Goal: Transaction & Acquisition: Book appointment/travel/reservation

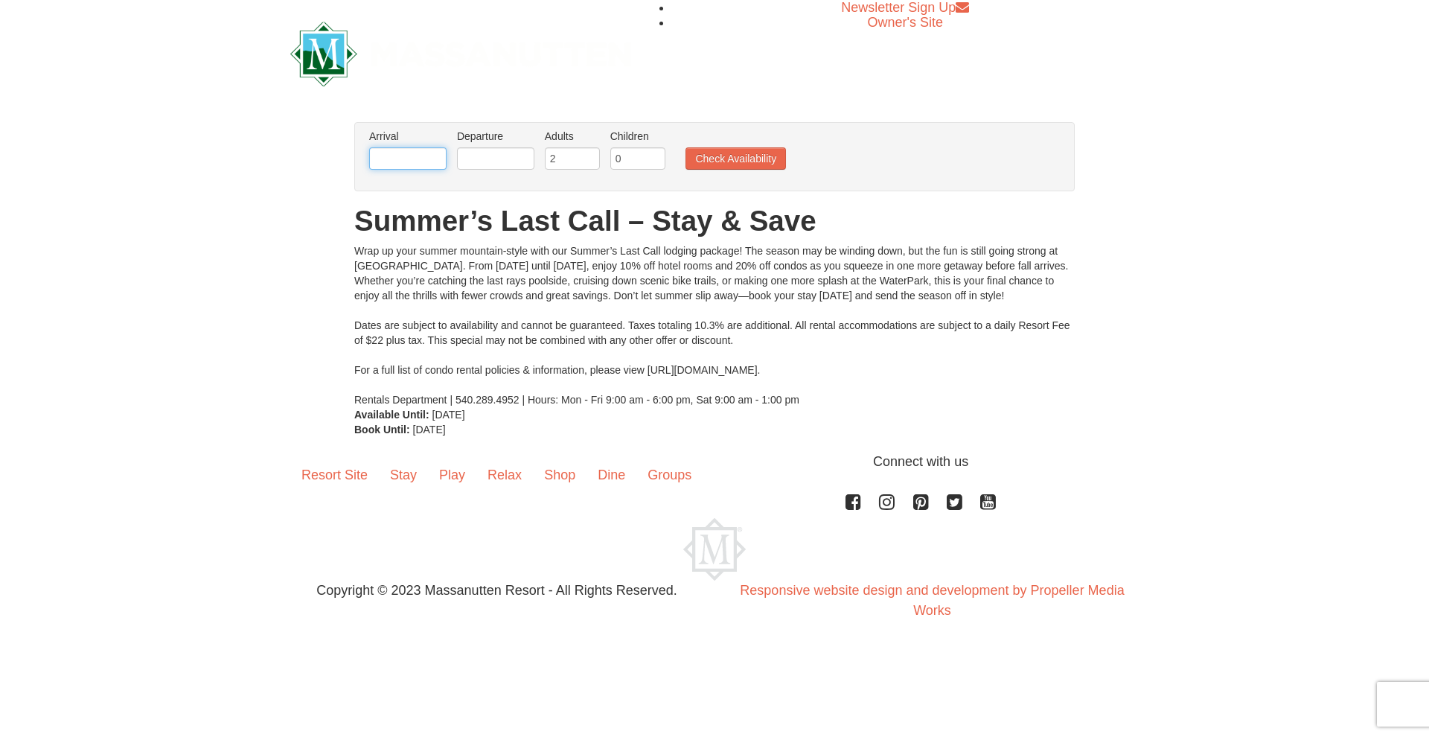
click at [430, 161] on input "text" at bounding box center [407, 158] width 77 height 22
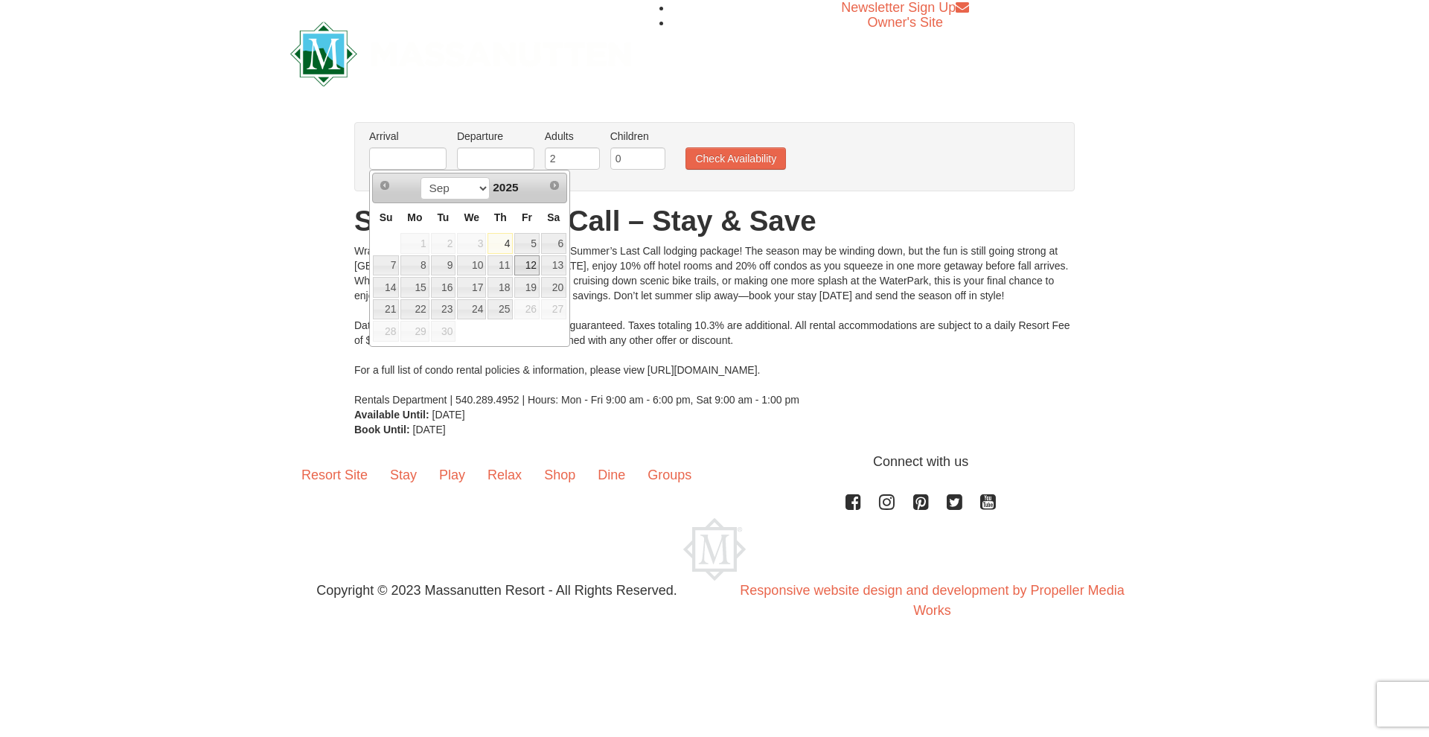
click at [529, 269] on link "12" at bounding box center [526, 265] width 25 height 21
type input "[DATE]"
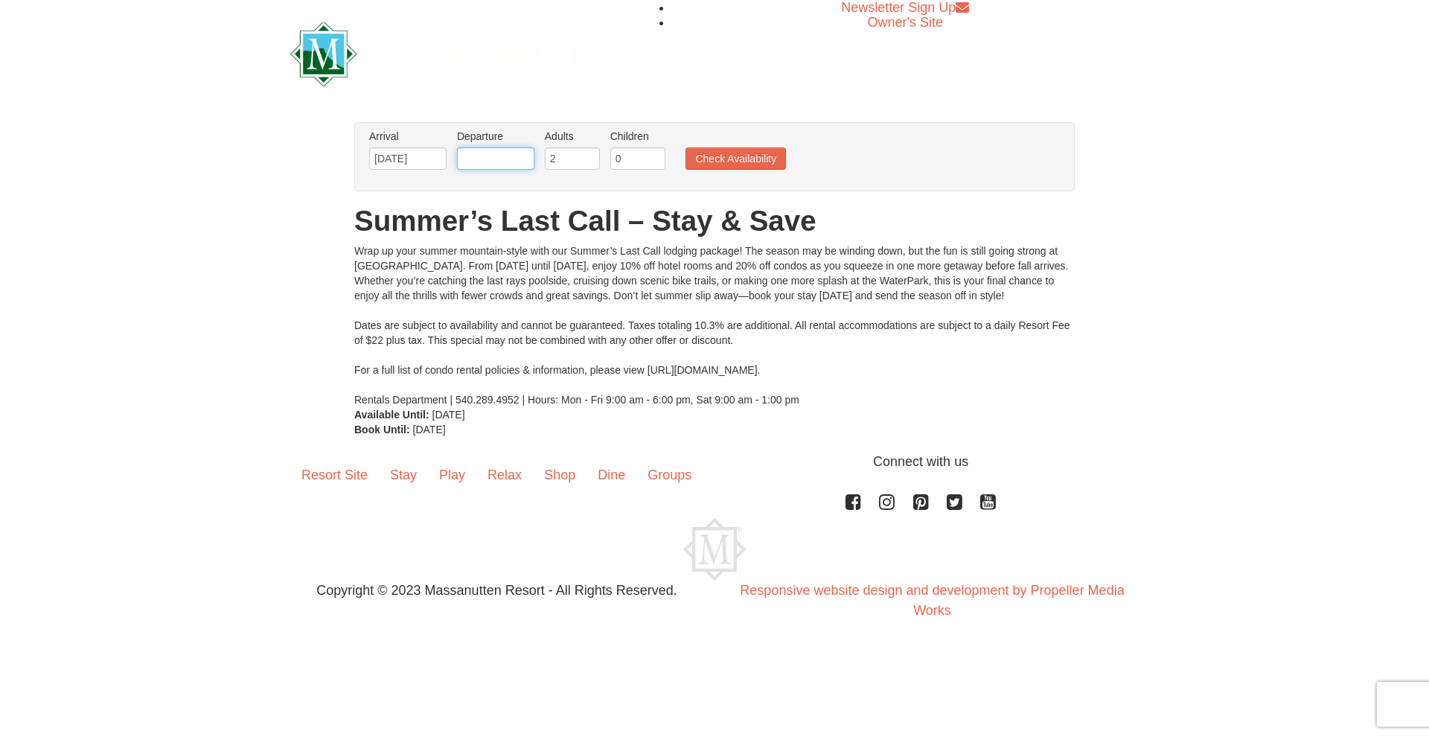
click at [482, 150] on input "text" at bounding box center [495, 158] width 77 height 22
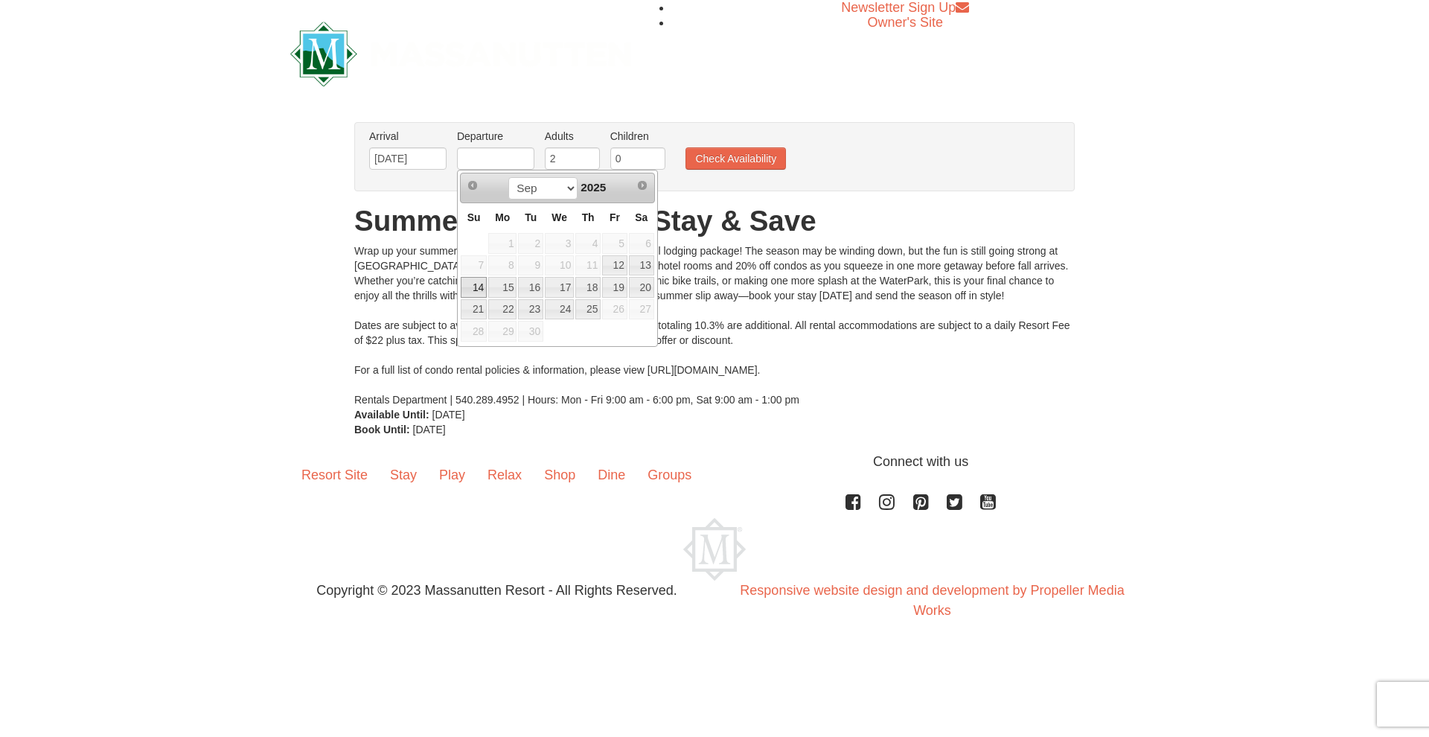
click at [470, 284] on link "14" at bounding box center [474, 287] width 26 height 21
type input "[DATE]"
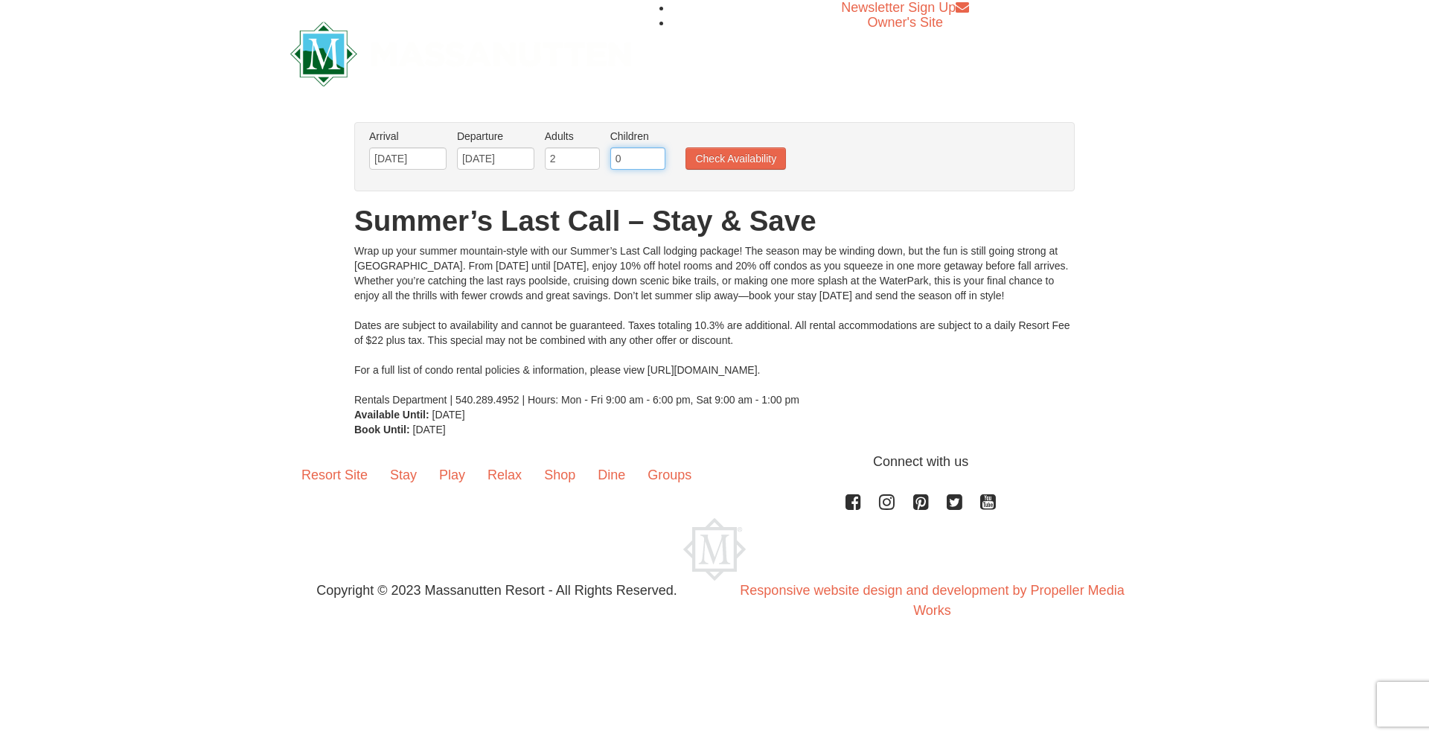
click at [657, 162] on input "0" at bounding box center [637, 158] width 55 height 22
click at [657, 156] on input "1" at bounding box center [637, 158] width 55 height 22
click at [657, 156] on input "2" at bounding box center [637, 158] width 55 height 22
click at [657, 156] on input "3" at bounding box center [637, 158] width 55 height 22
type input "4"
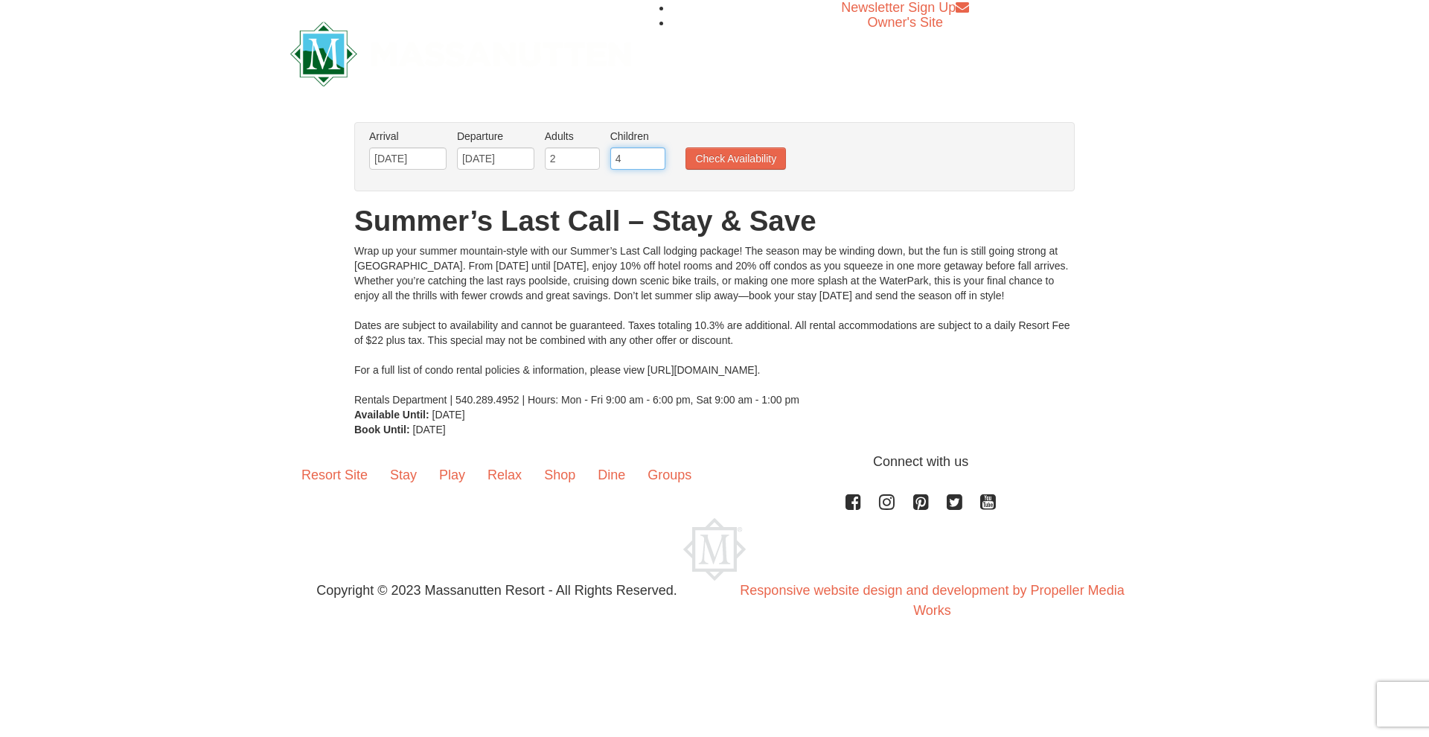
click at [657, 156] on input "4" at bounding box center [637, 158] width 55 height 22
click at [725, 162] on button "Check Availability" at bounding box center [736, 158] width 100 height 22
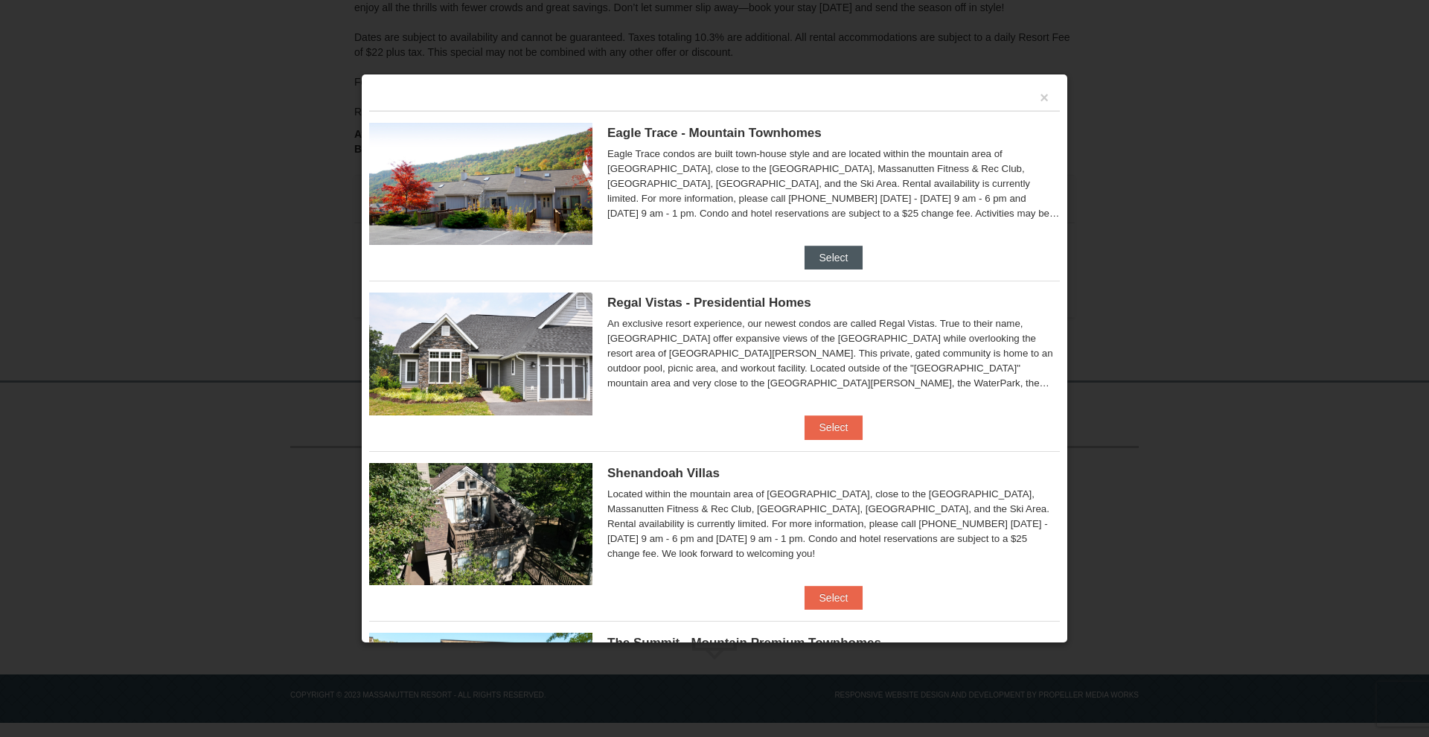
click at [832, 266] on button "Select" at bounding box center [834, 258] width 59 height 24
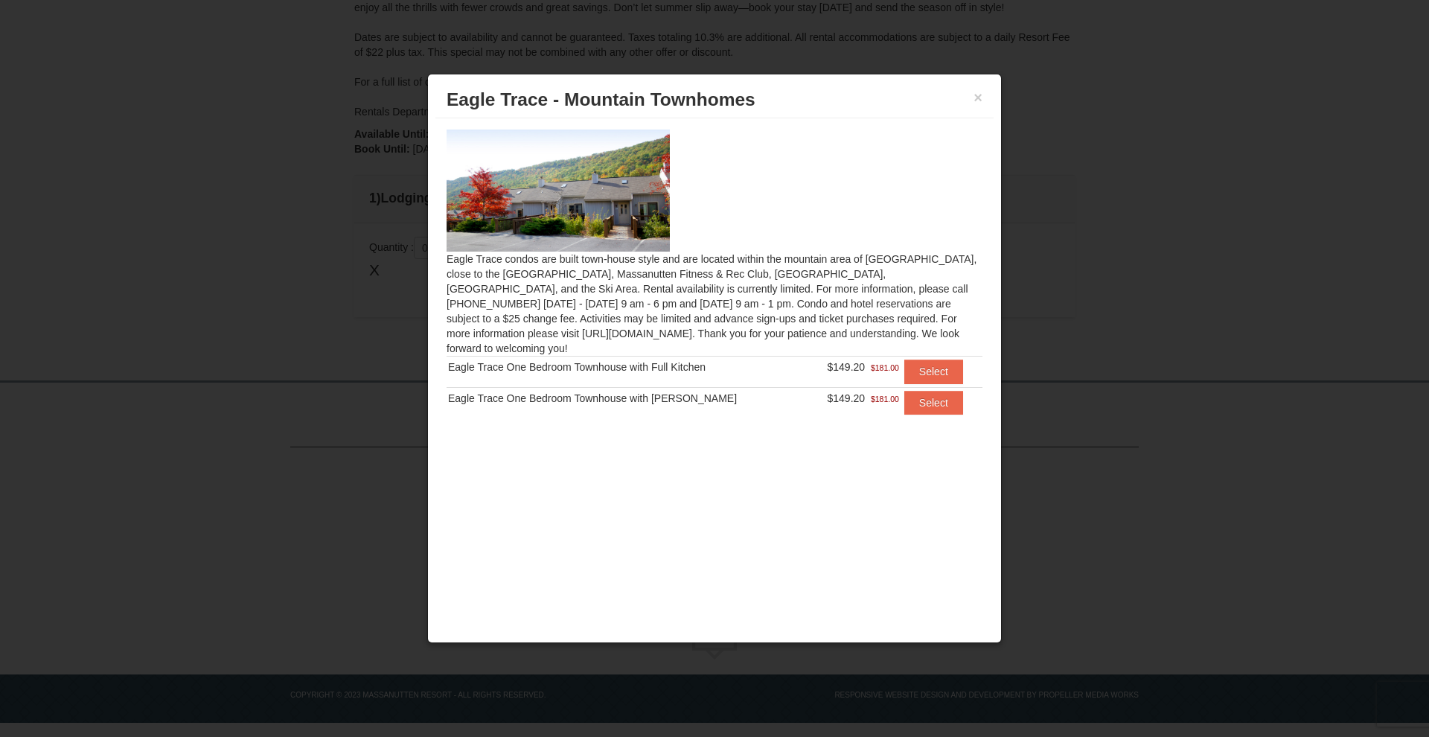
click at [973, 98] on div "× [GEOGRAPHIC_DATA] - [GEOGRAPHIC_DATA]" at bounding box center [714, 100] width 558 height 36
click at [979, 98] on button "×" at bounding box center [978, 97] width 9 height 15
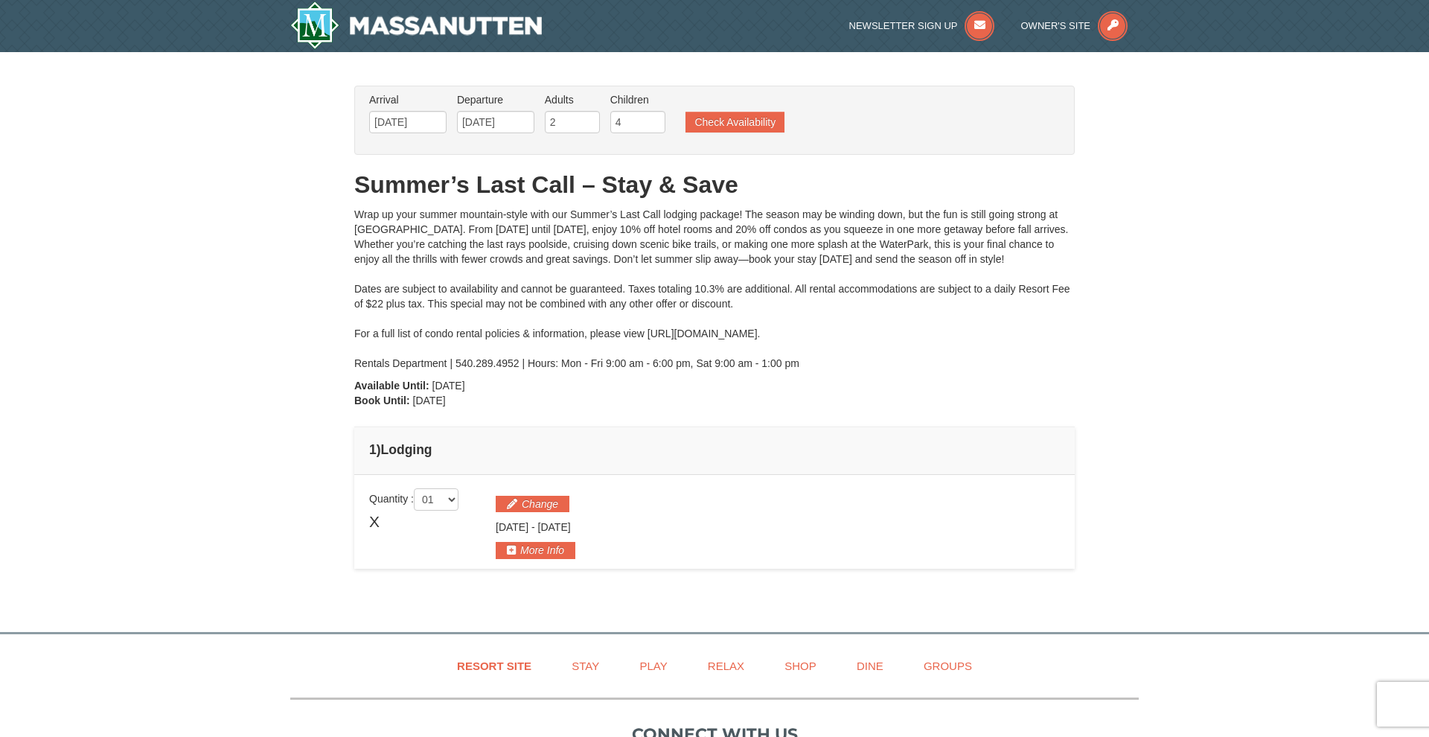
click at [378, 520] on span "X" at bounding box center [374, 522] width 10 height 22
click at [378, 526] on span "X" at bounding box center [374, 522] width 10 height 22
click at [436, 126] on input "[DATE]" at bounding box center [407, 122] width 77 height 22
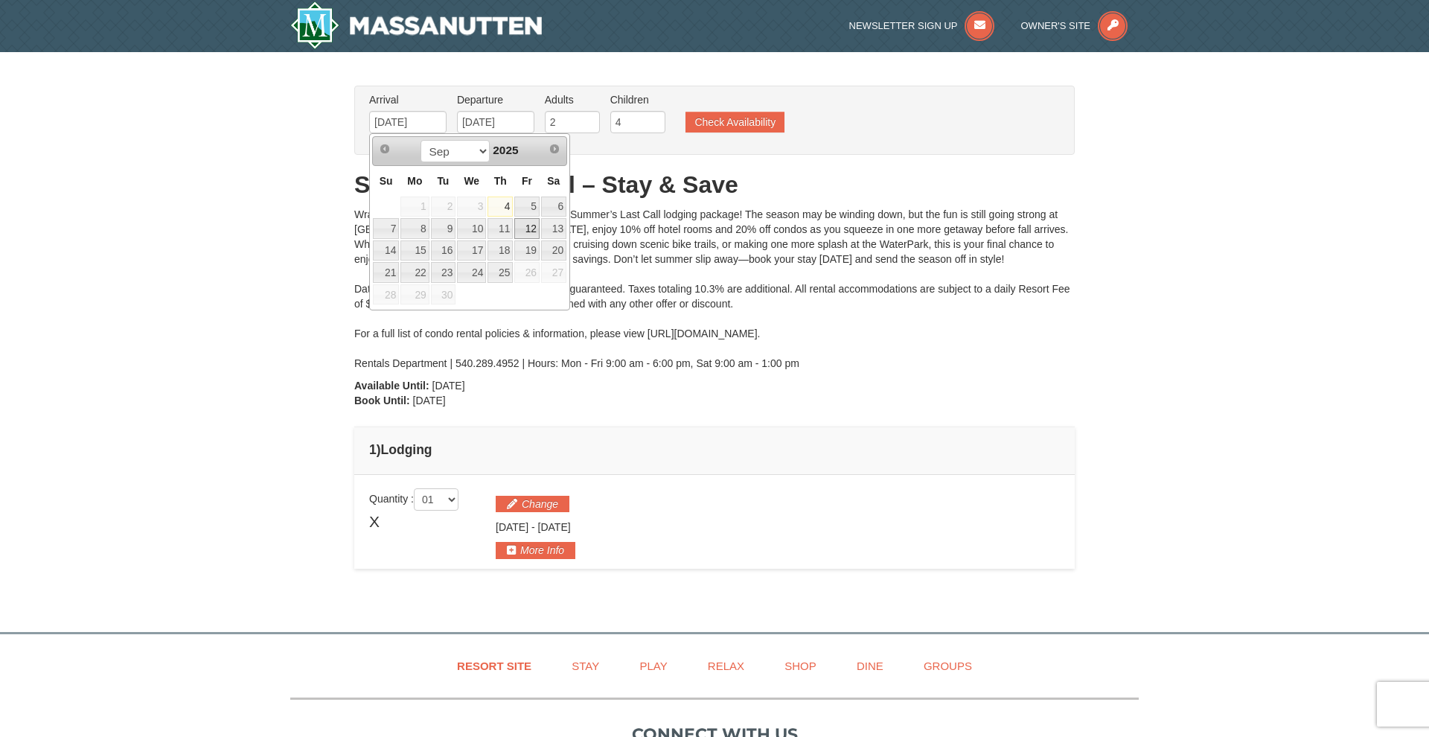
click at [525, 229] on link "12" at bounding box center [526, 228] width 25 height 21
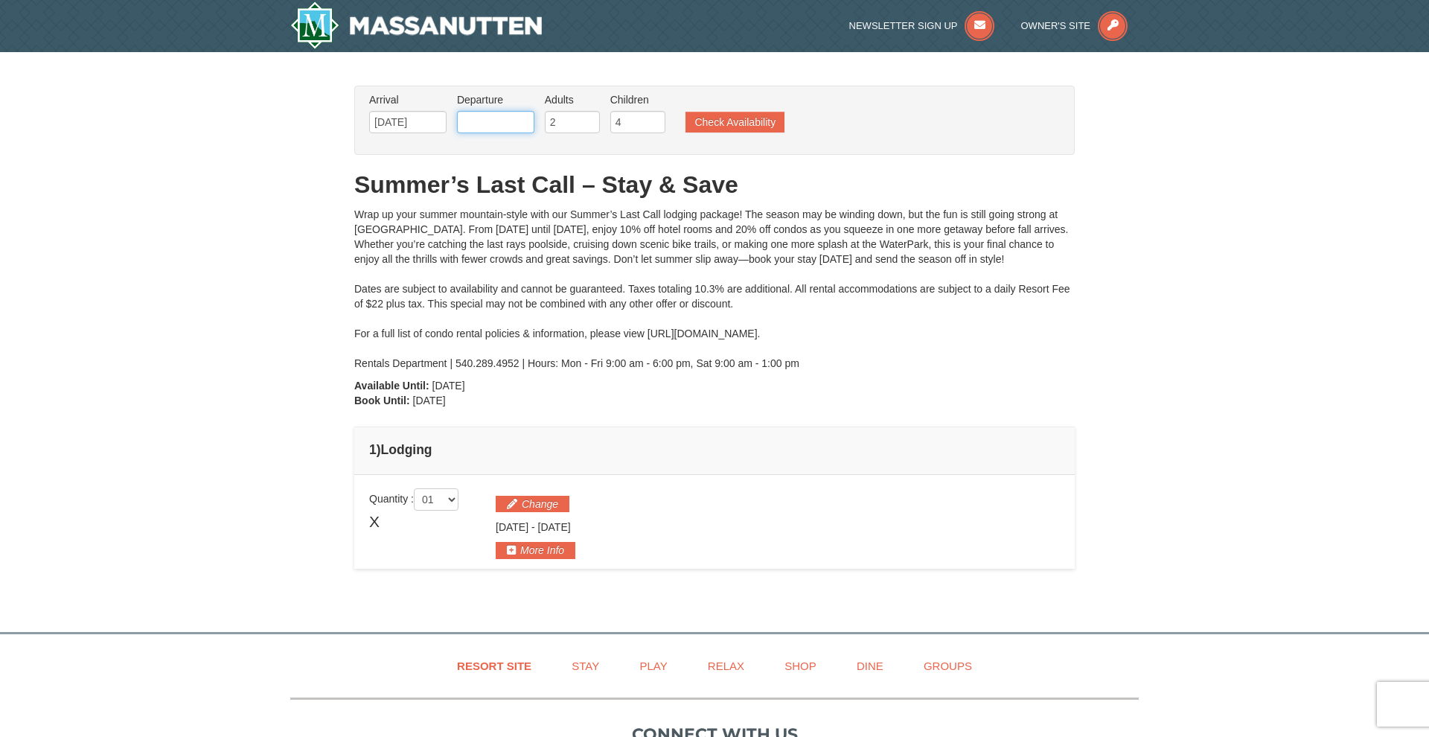
click at [520, 117] on input "text" at bounding box center [495, 122] width 77 height 22
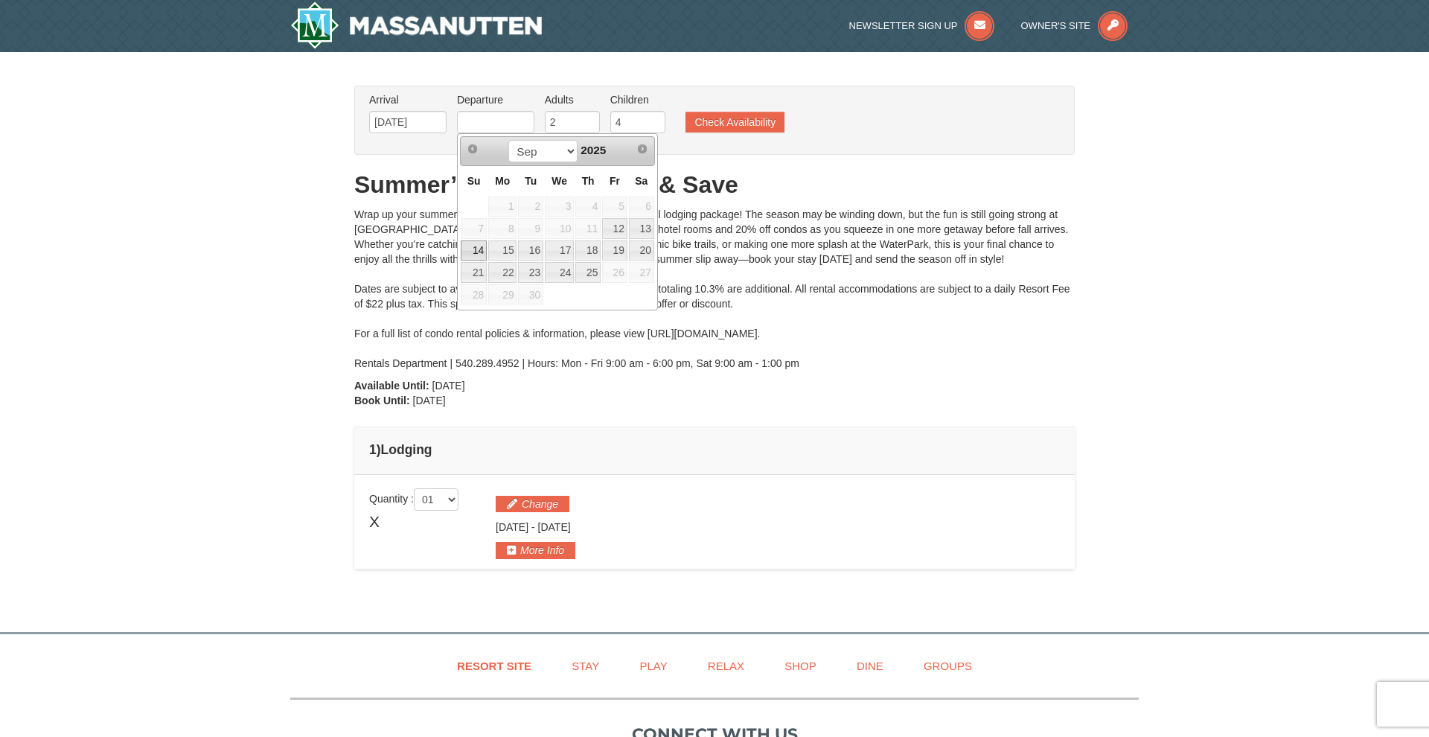
click at [466, 250] on link "14" at bounding box center [474, 250] width 26 height 21
type input "[DATE]"
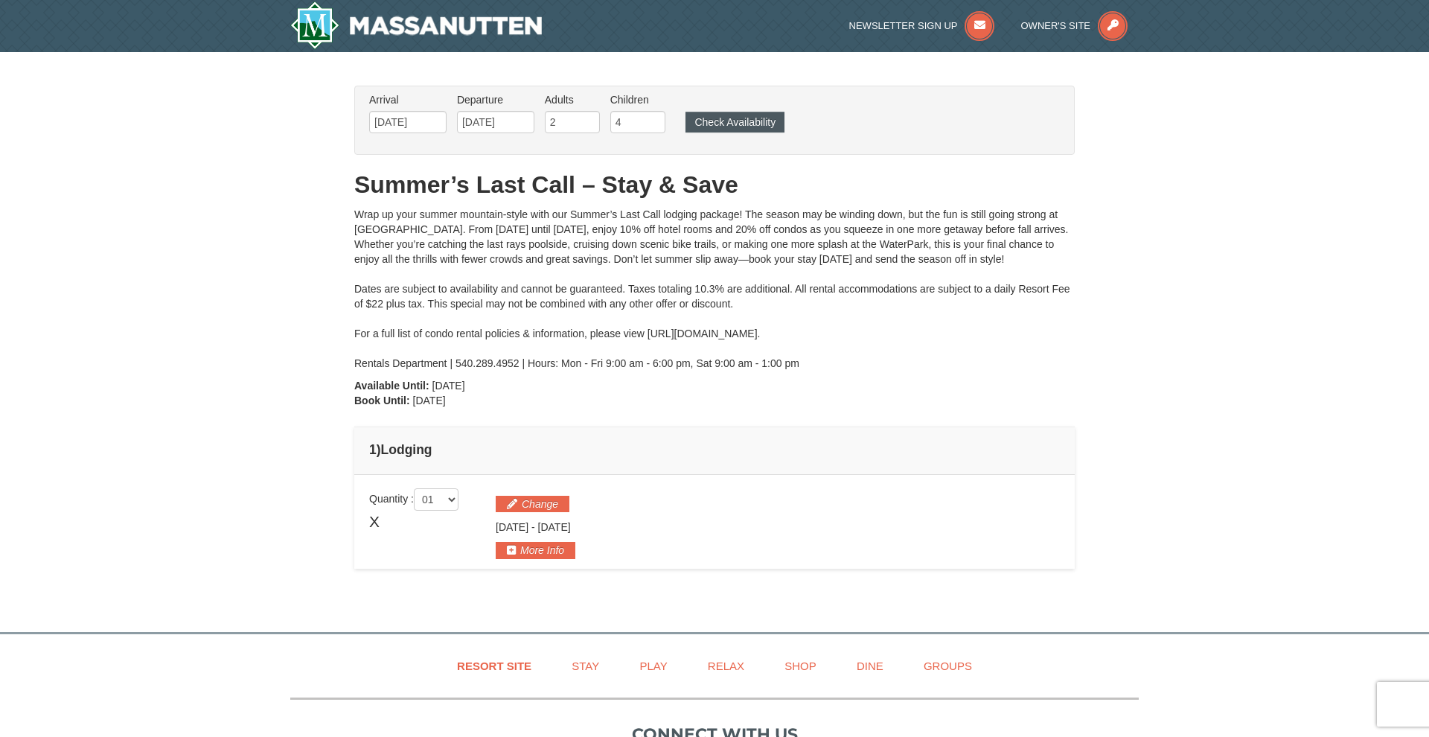
click at [714, 119] on button "Check Availability" at bounding box center [735, 122] width 99 height 21
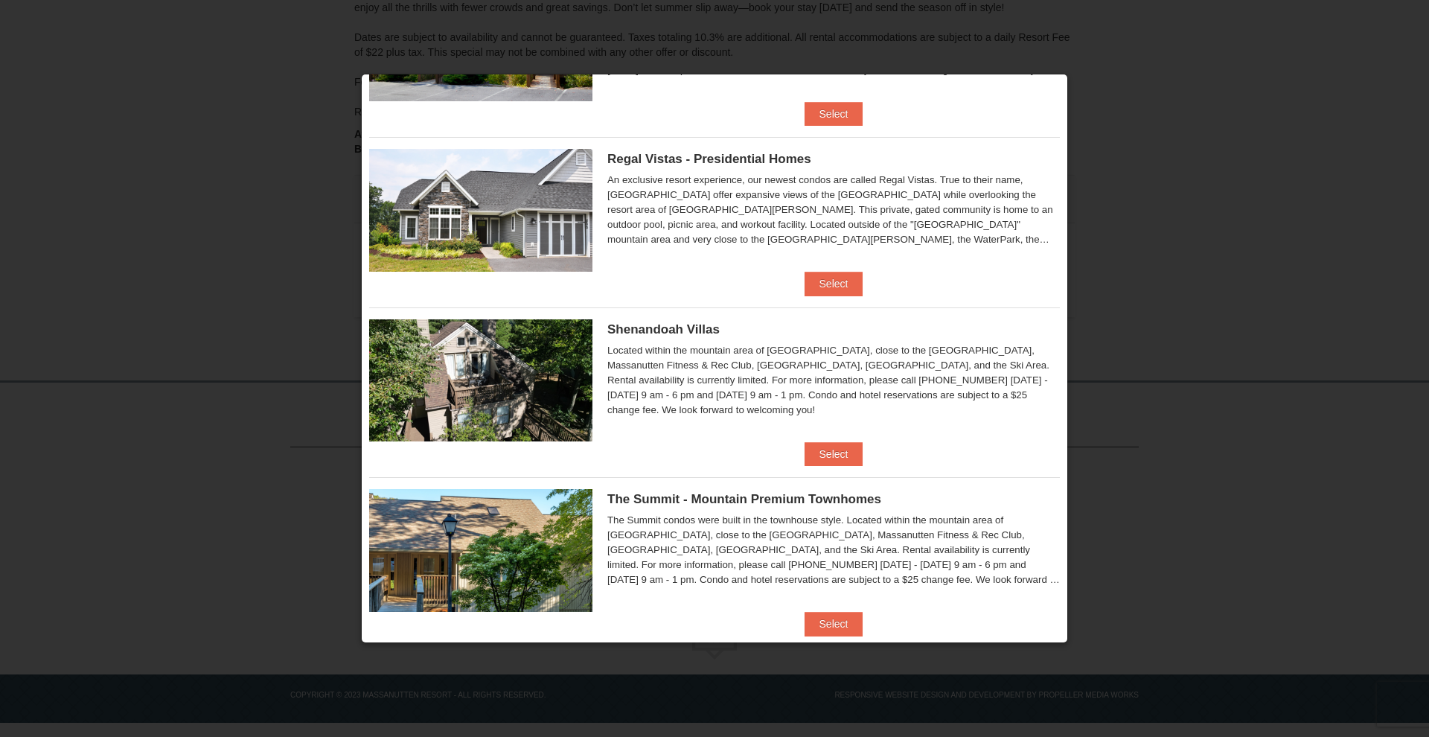
scroll to position [156, 0]
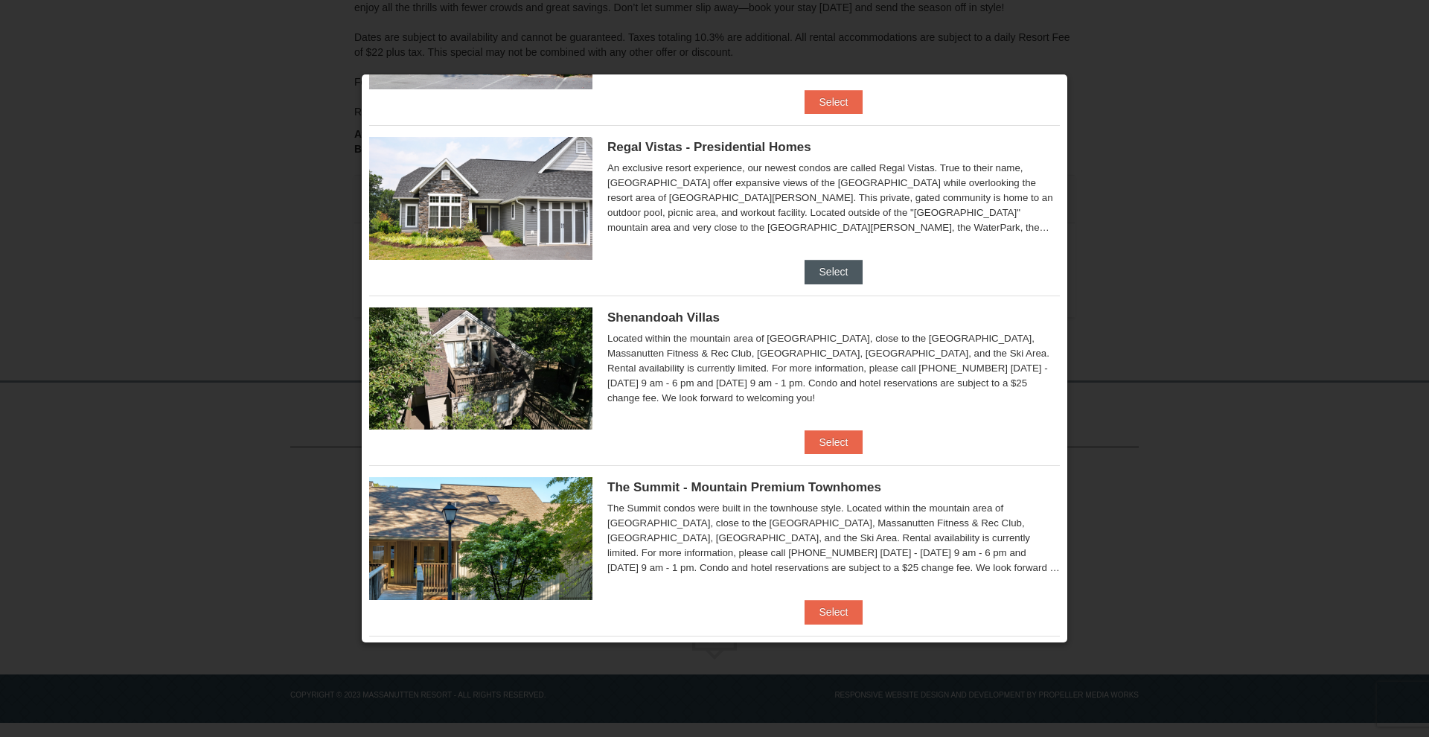
click at [834, 272] on button "Select" at bounding box center [834, 272] width 59 height 24
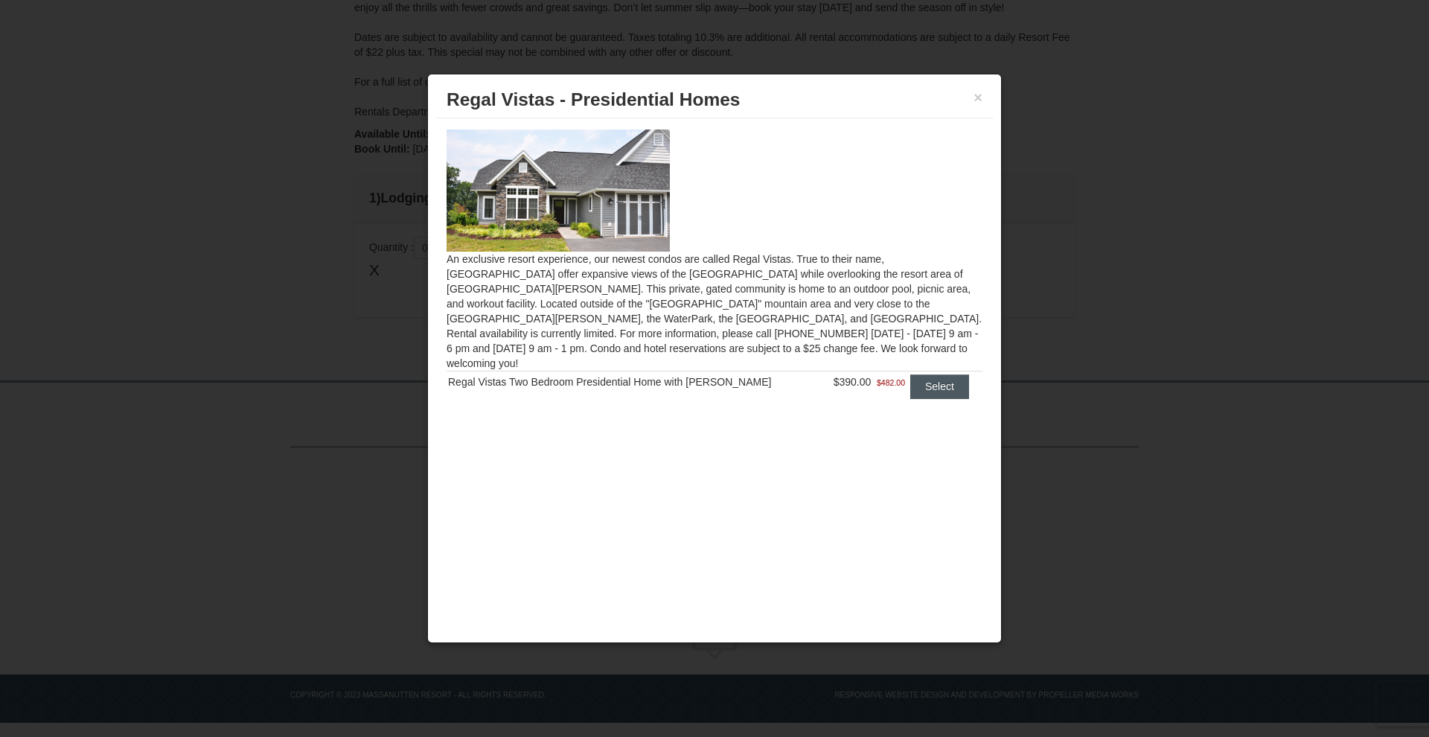
click at [924, 374] on button "Select" at bounding box center [939, 386] width 59 height 24
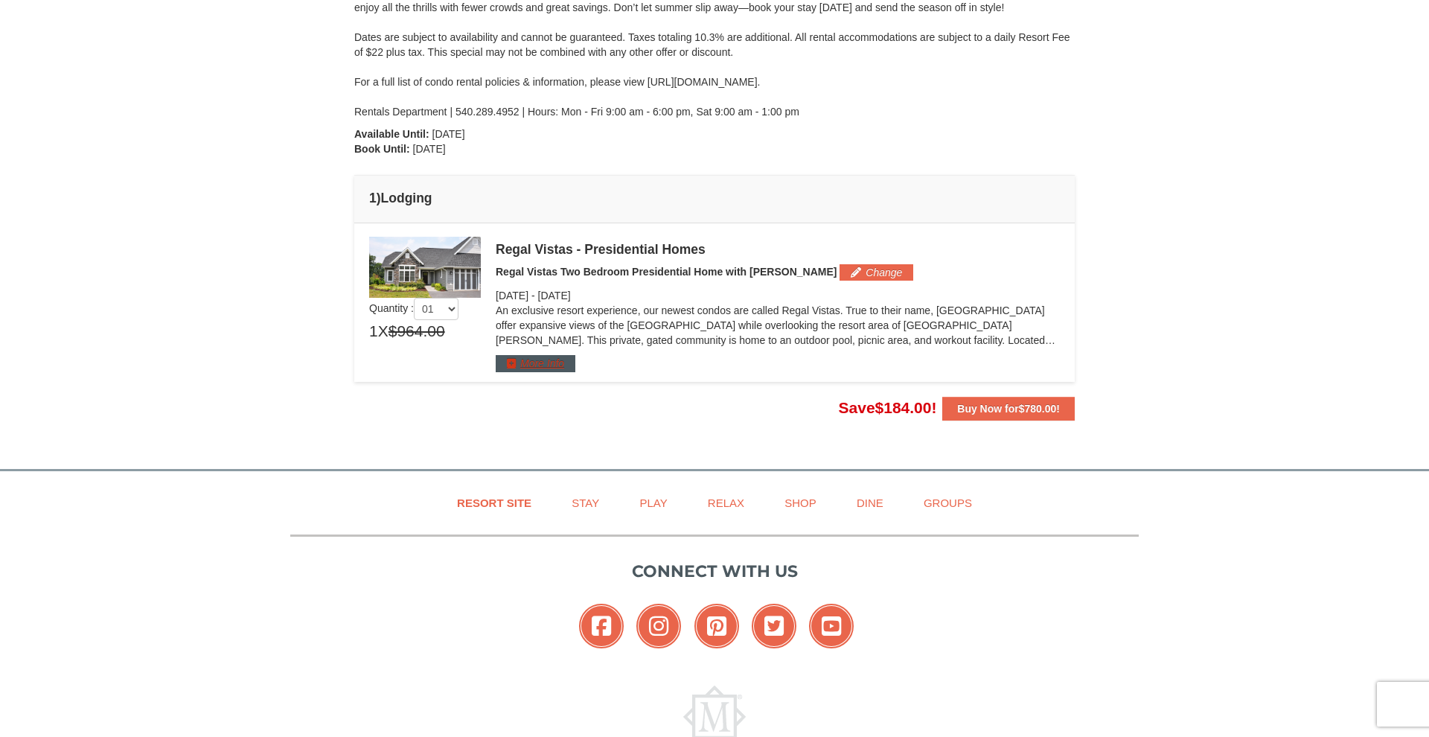
click at [551, 369] on button "More Info" at bounding box center [536, 363] width 80 height 16
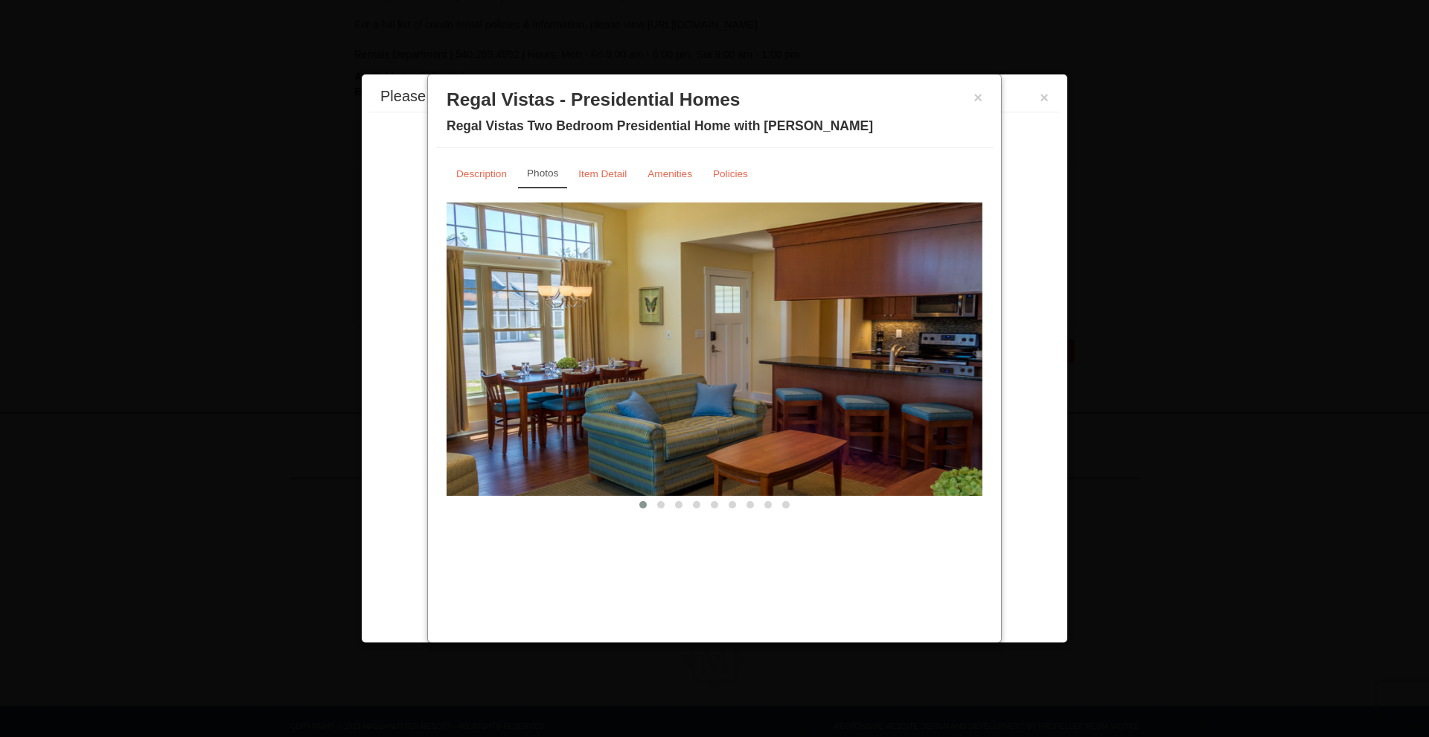
scroll to position [340, 0]
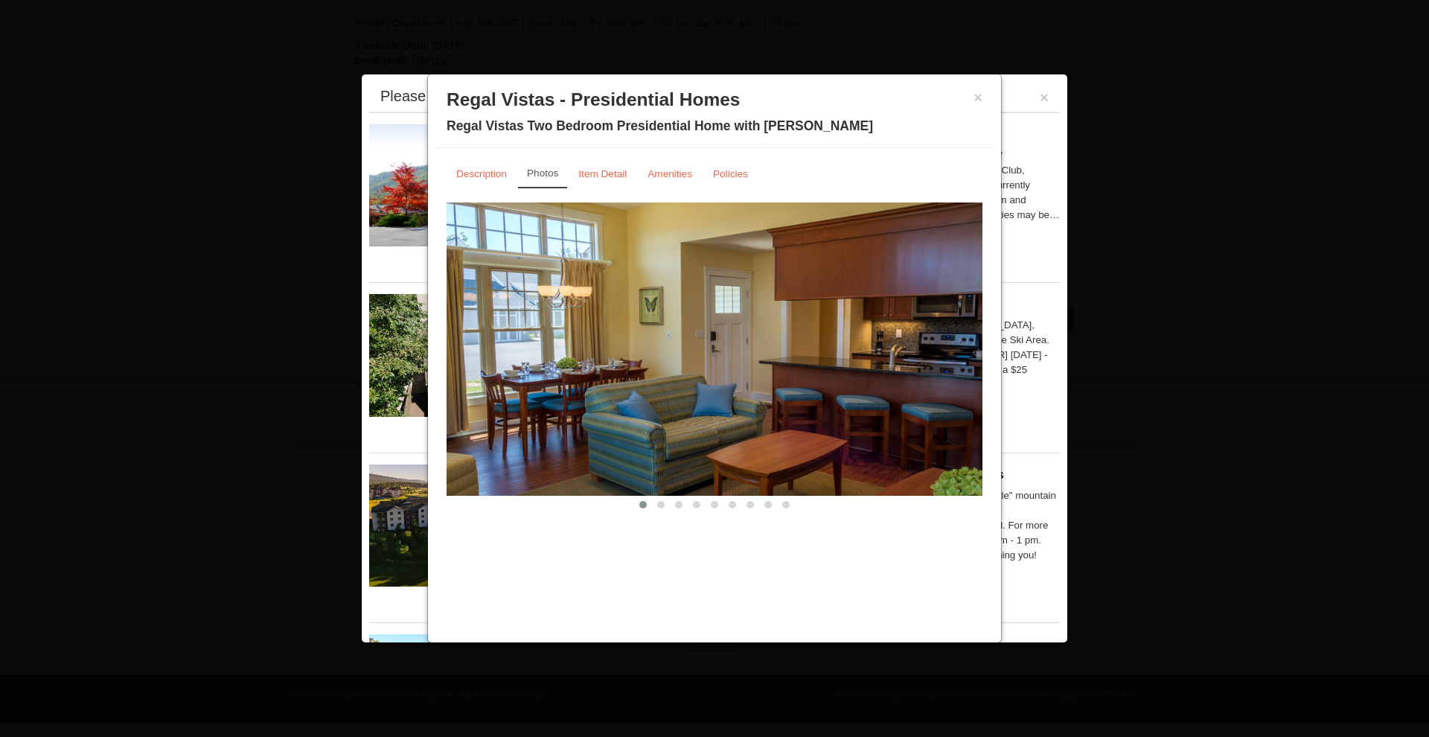
click at [925, 387] on img at bounding box center [715, 348] width 536 height 293
click at [584, 165] on link "Item Detail" at bounding box center [603, 173] width 68 height 29
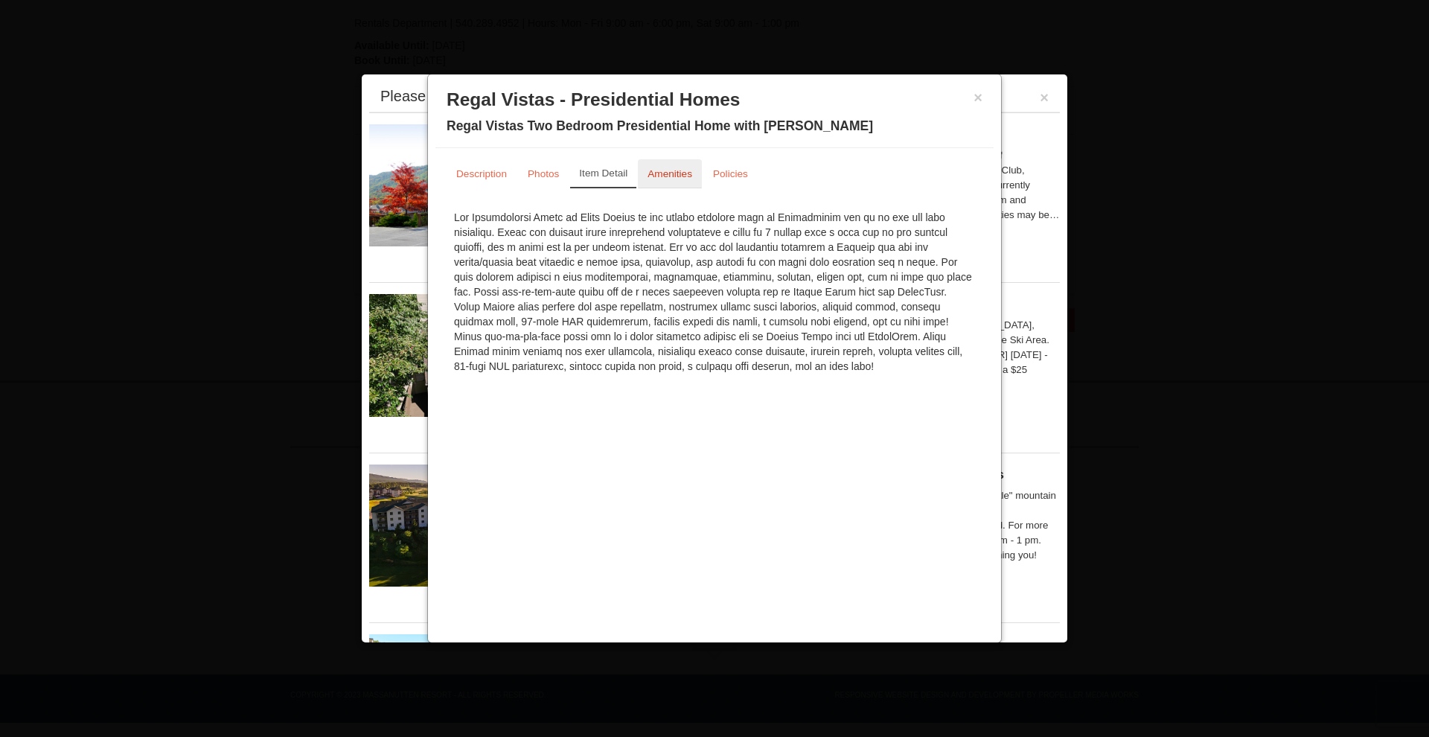
click at [666, 167] on link "Amenities" at bounding box center [670, 173] width 64 height 29
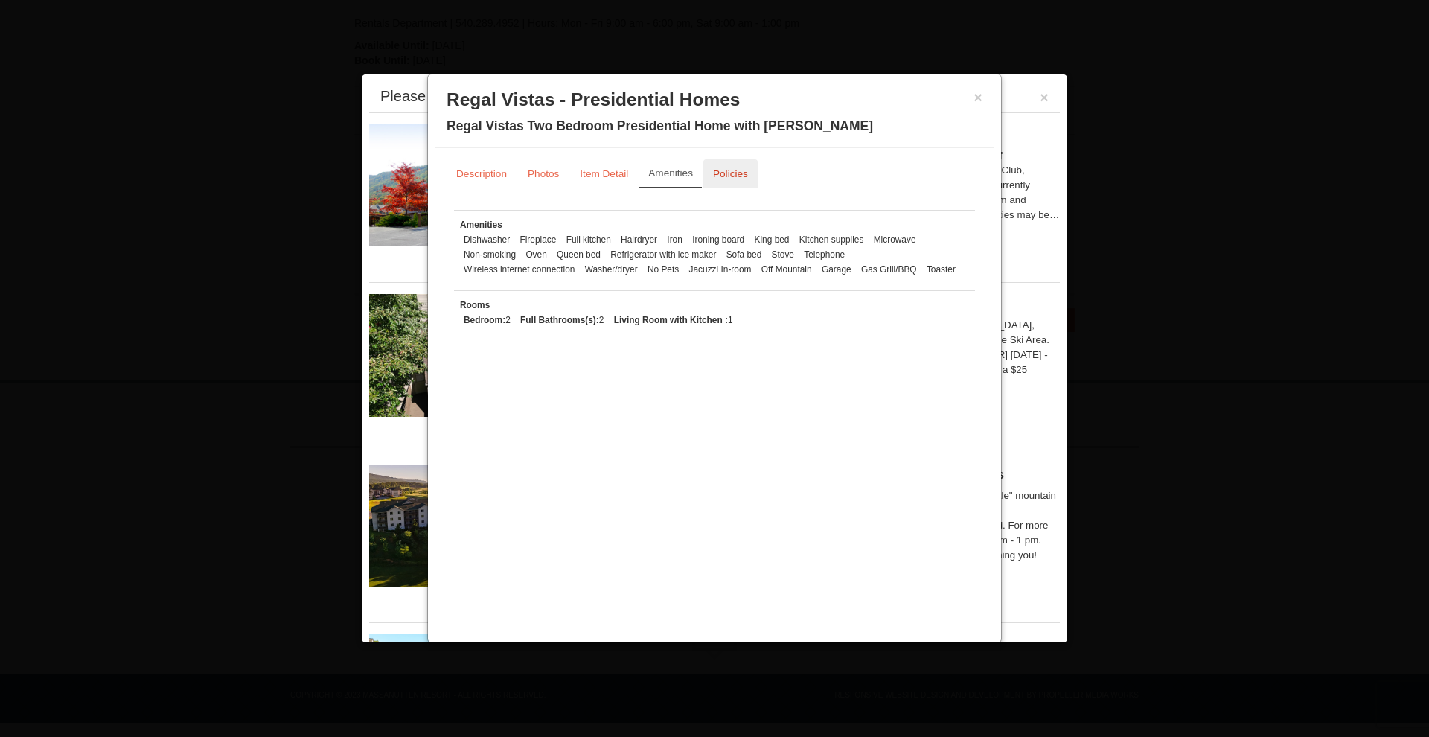
click at [724, 169] on small "Policies" at bounding box center [730, 173] width 35 height 11
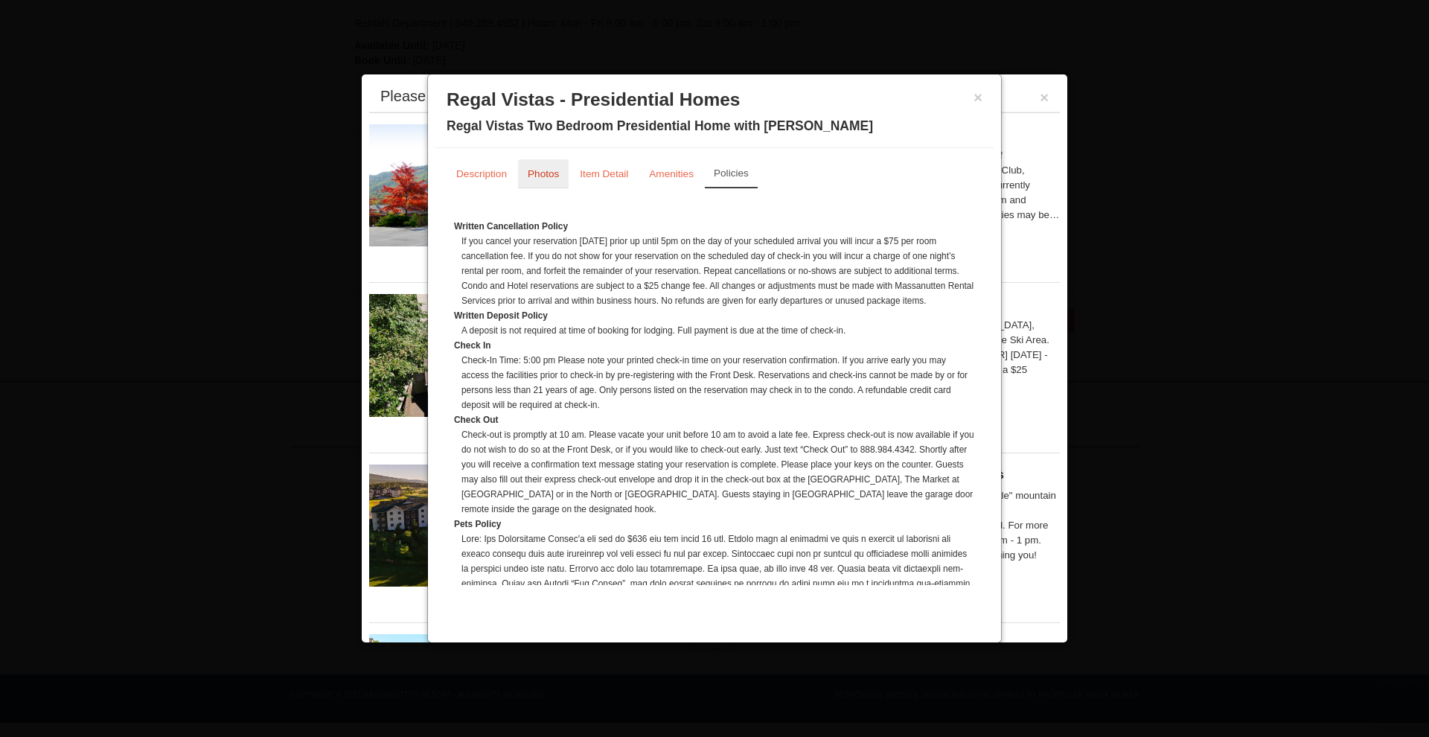
click at [532, 171] on small "Photos" at bounding box center [543, 173] width 31 height 11
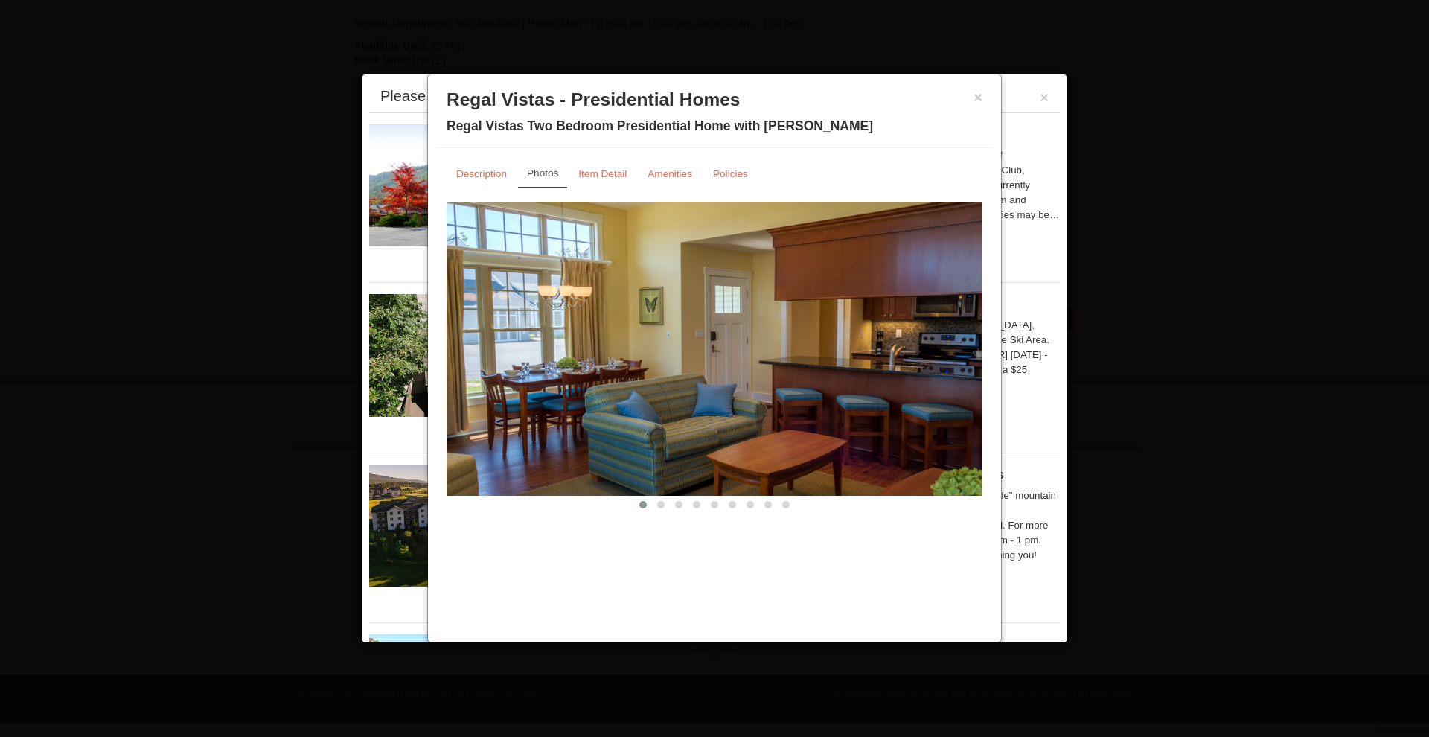
click at [634, 348] on img at bounding box center [715, 348] width 536 height 293
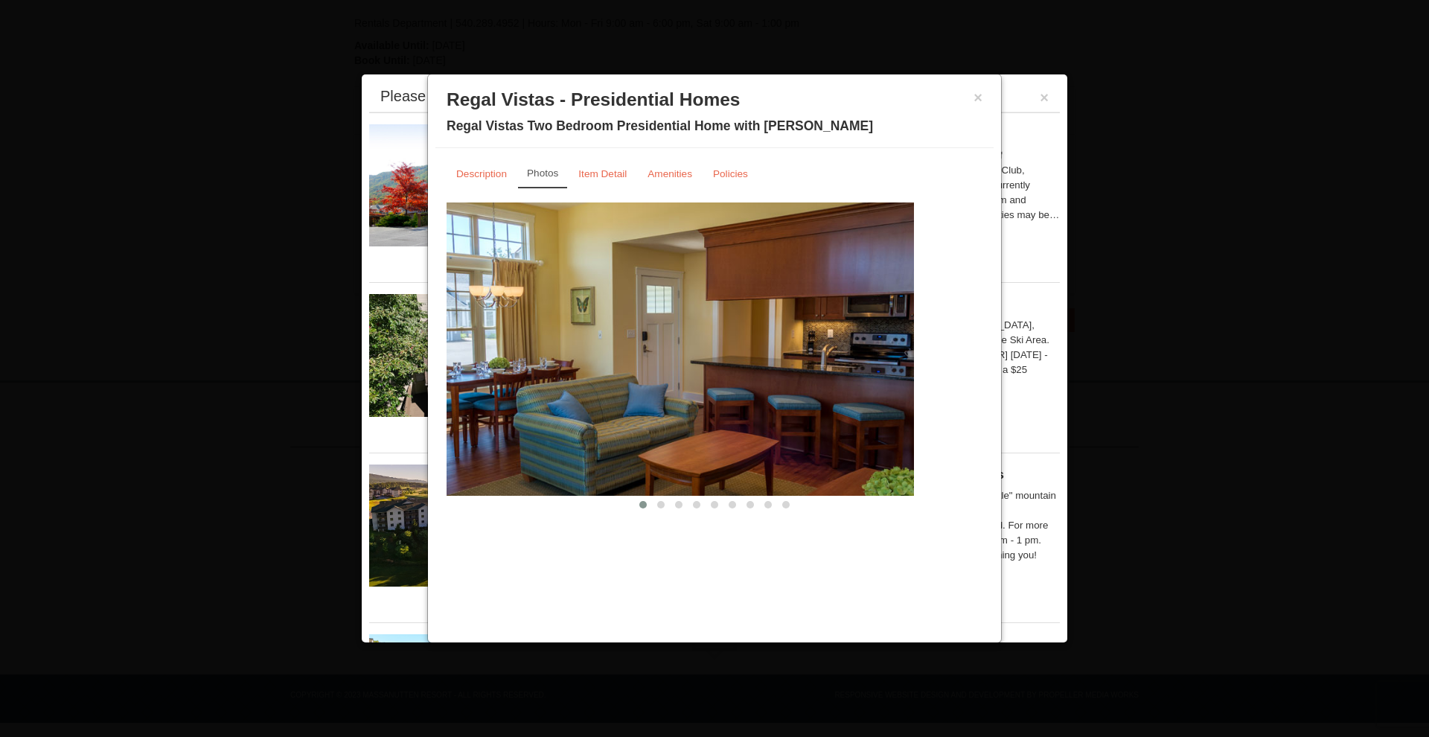
drag, startPoint x: 883, startPoint y: 349, endPoint x: 522, endPoint y: 343, distance: 361.1
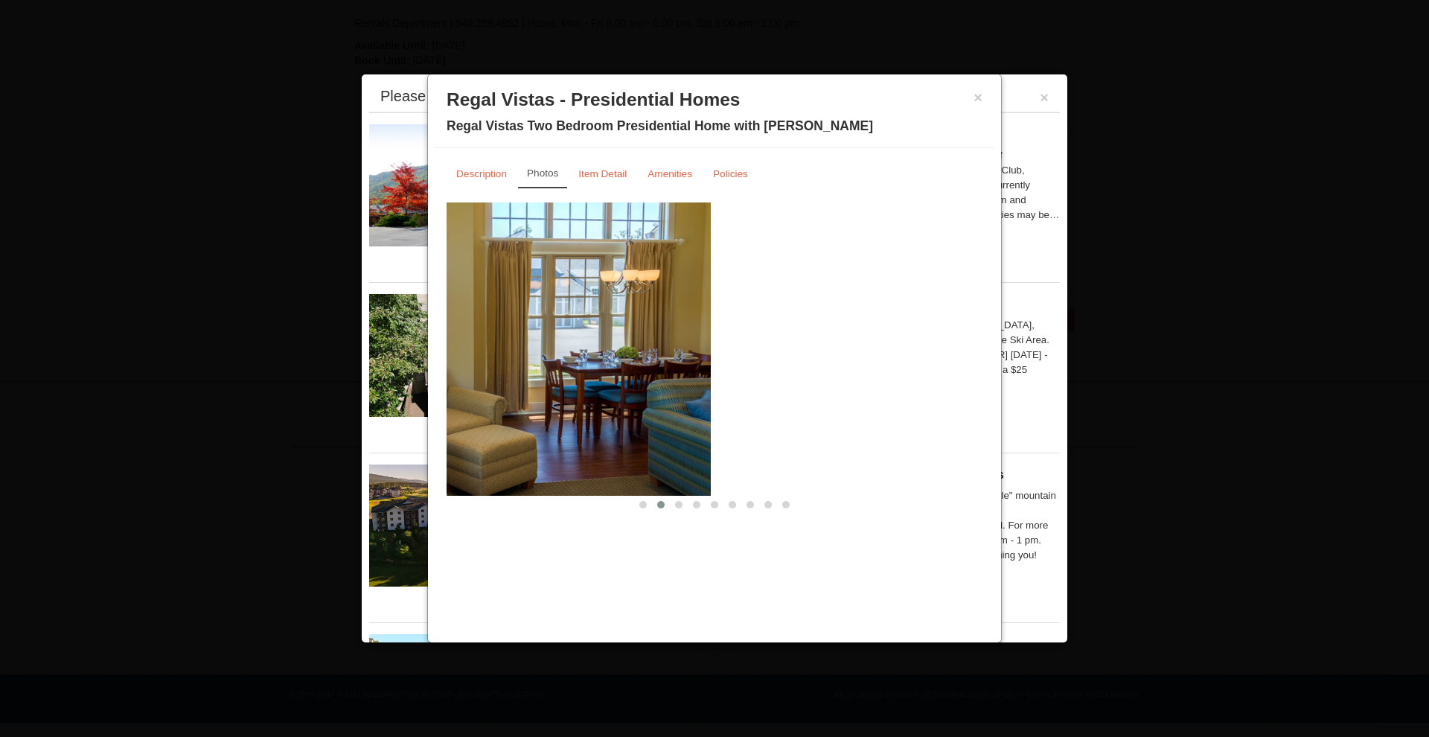
drag, startPoint x: 812, startPoint y: 388, endPoint x: 531, endPoint y: 388, distance: 281.4
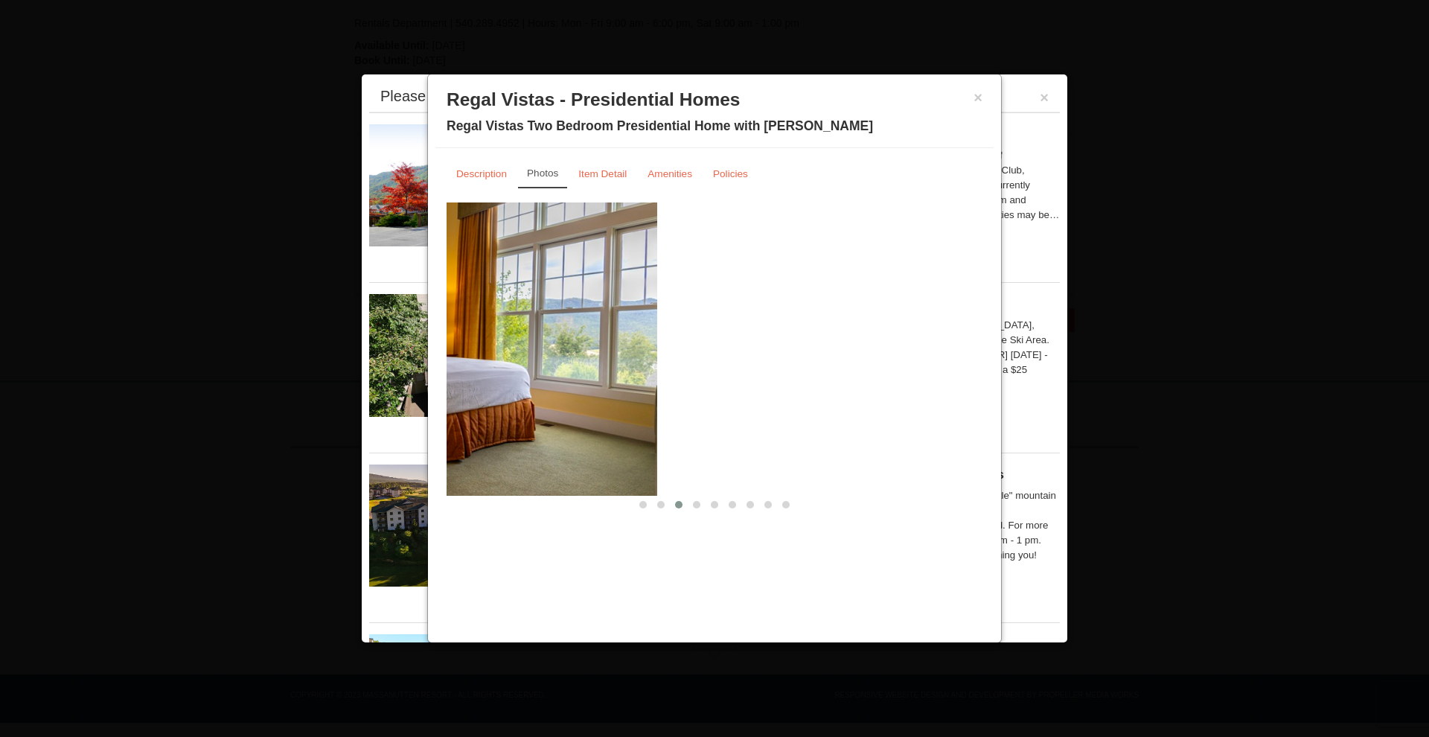
drag, startPoint x: 776, startPoint y: 378, endPoint x: 451, endPoint y: 381, distance: 325.3
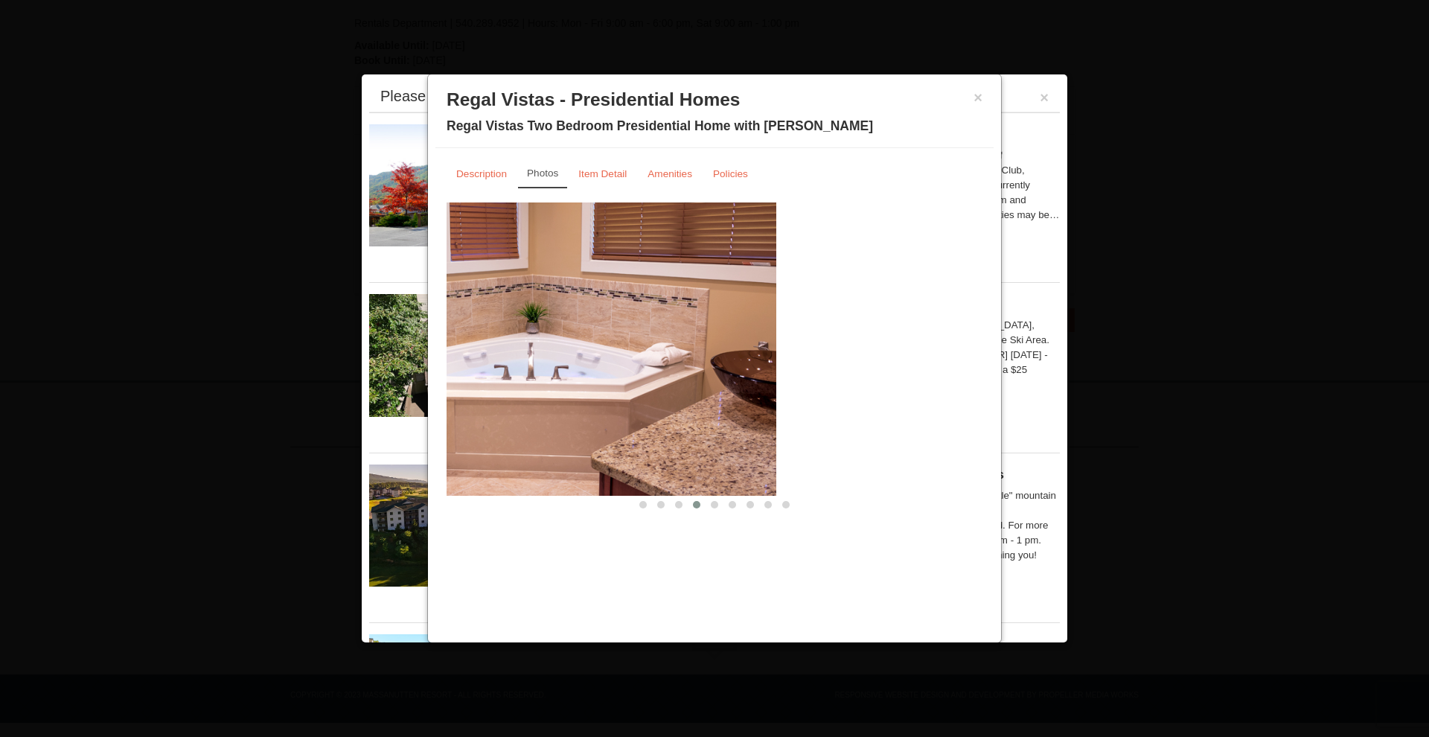
drag, startPoint x: 888, startPoint y: 376, endPoint x: 682, endPoint y: 383, distance: 206.3
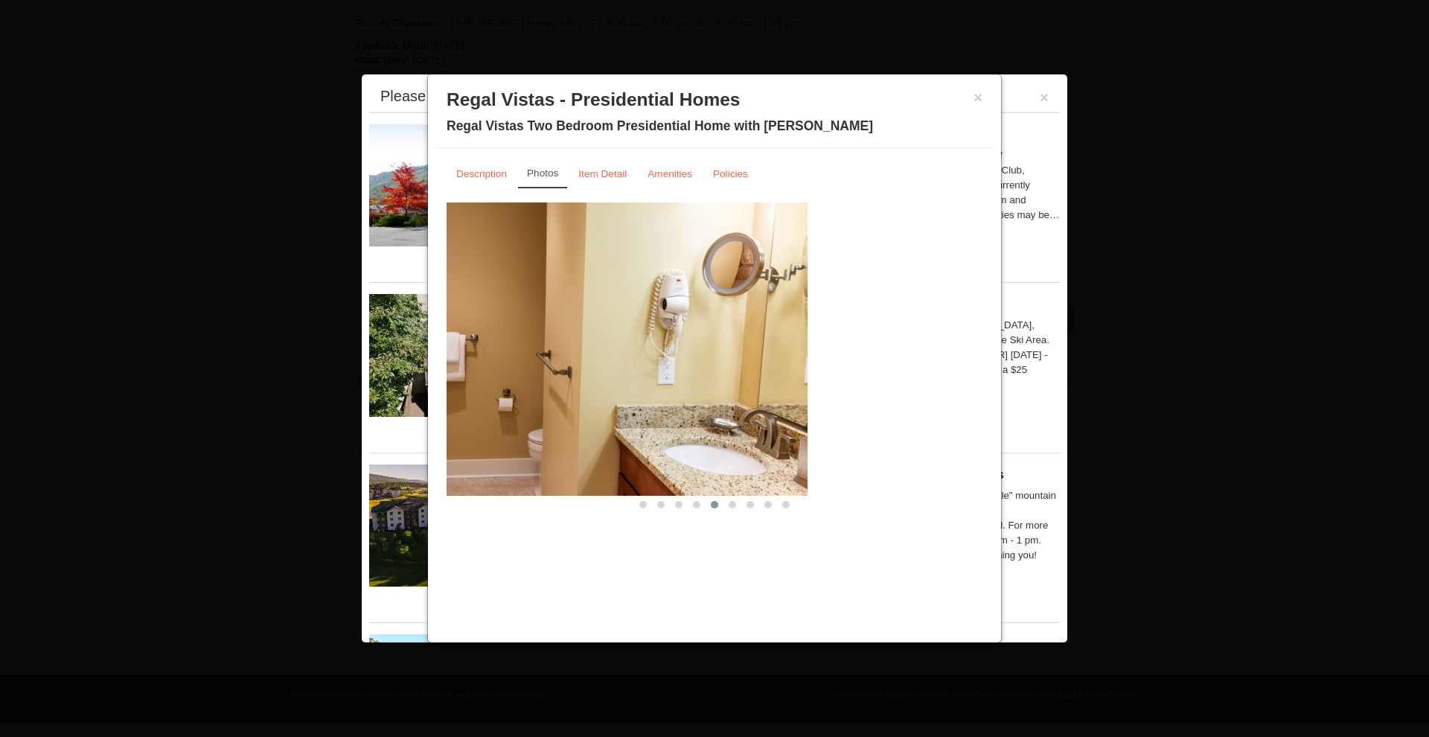
drag, startPoint x: 766, startPoint y: 373, endPoint x: 639, endPoint y: 388, distance: 127.4
